Goal: Information Seeking & Learning: Find specific fact

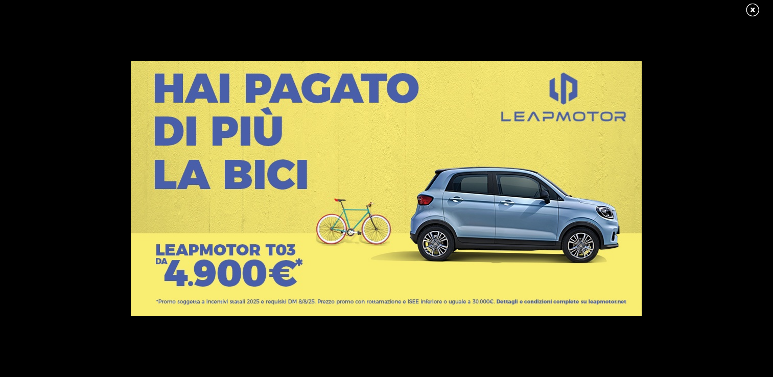
click at [249, 15] on div at bounding box center [386, 188] width 773 height 377
click at [754, 6] on link at bounding box center [758, 10] width 26 height 15
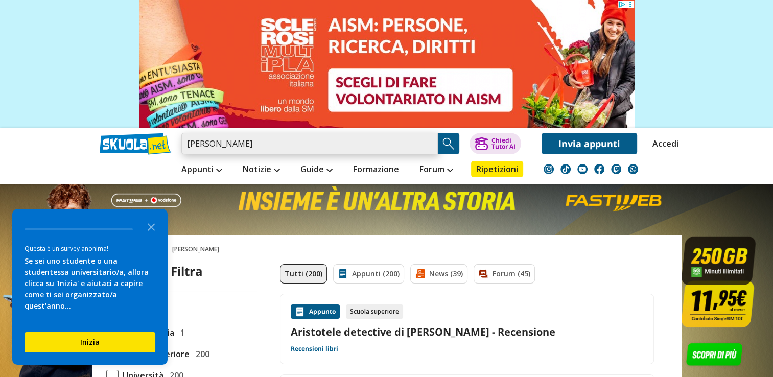
click at [249, 144] on input "[PERSON_NAME]" at bounding box center [309, 143] width 256 height 21
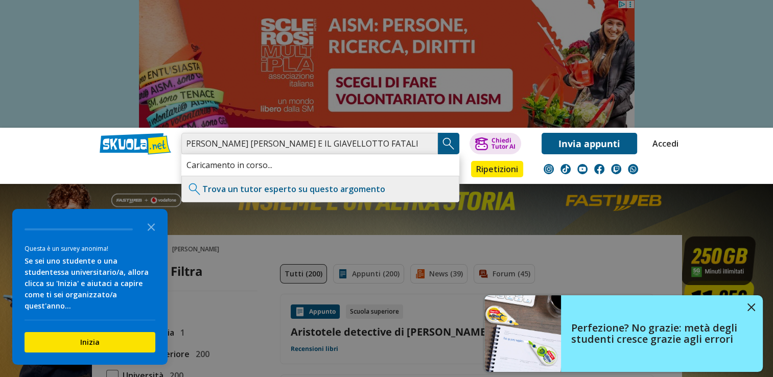
scroll to position [0, 10]
type input "[PERSON_NAME] [PERSON_NAME] E IL GIAVELLOTTO FATALE TRAMA"
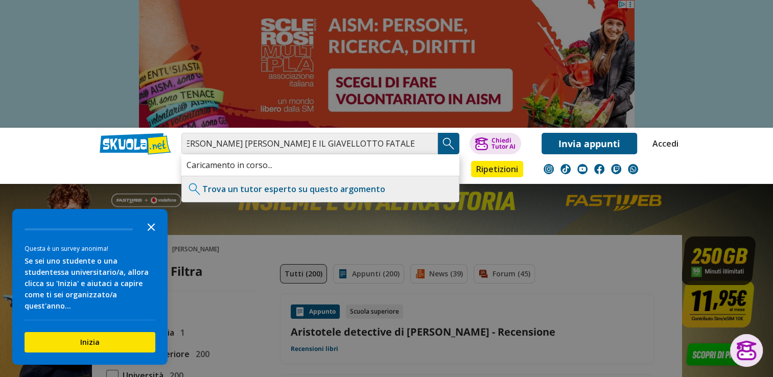
click at [152, 237] on icon "Close the survey" at bounding box center [151, 226] width 20 height 20
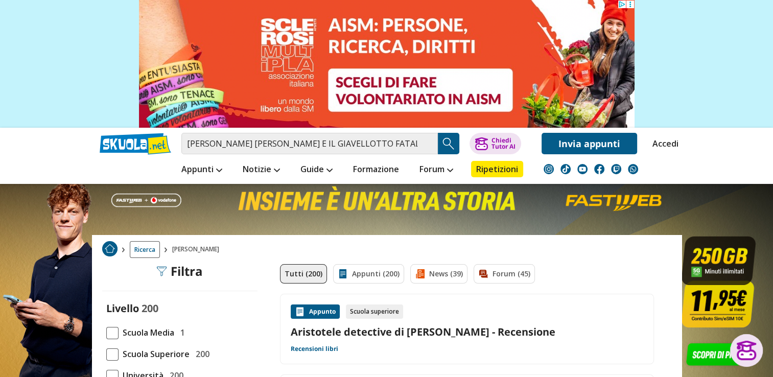
click at [447, 144] on img "Search Button" at bounding box center [448, 143] width 15 height 15
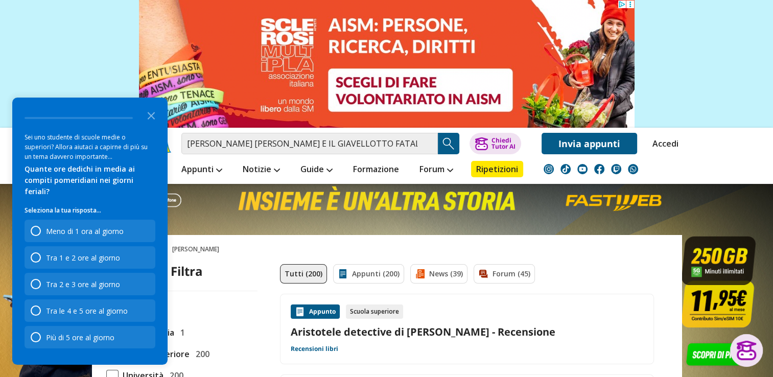
click at [447, 141] on img "Search Button" at bounding box center [448, 143] width 15 height 15
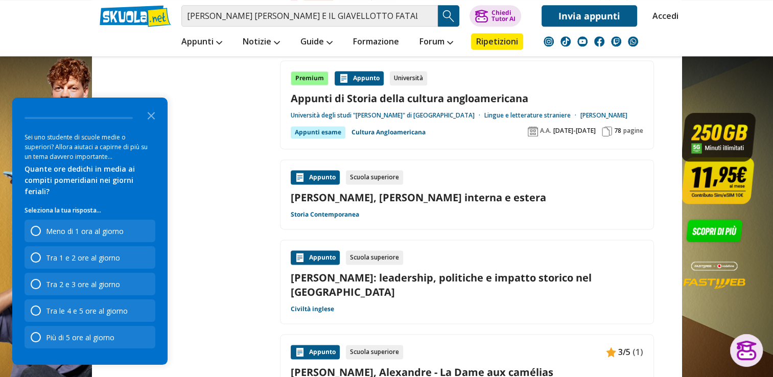
scroll to position [1431, 0]
